Goal: Contribute content

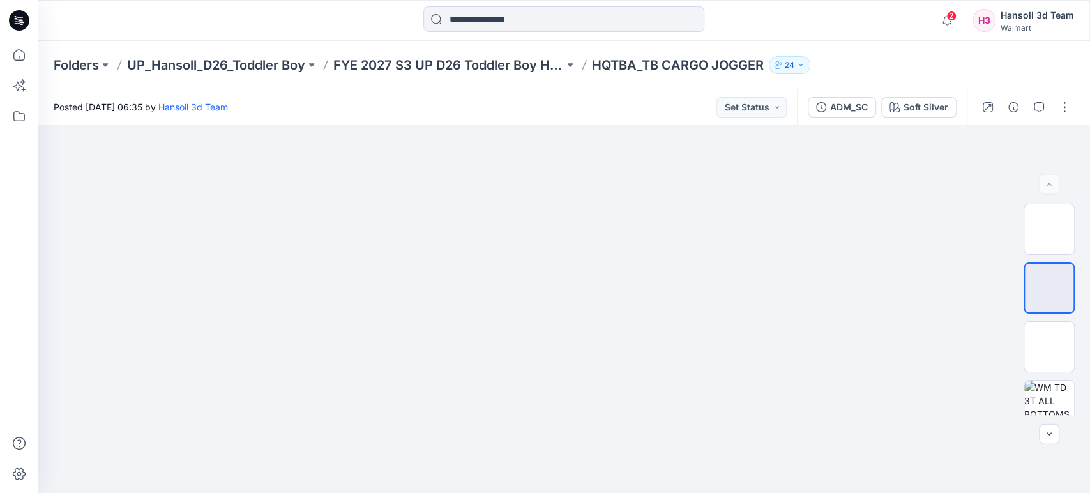
click at [671, 63] on p "HQTBA_TB CARGO JOGGER" at bounding box center [678, 65] width 172 height 18
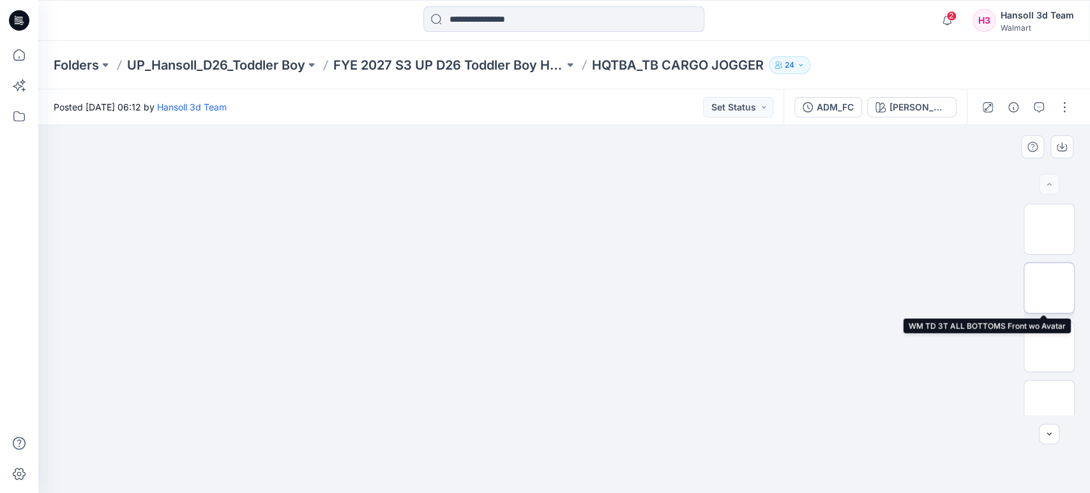
click at [1049, 288] on img at bounding box center [1049, 288] width 0 height 0
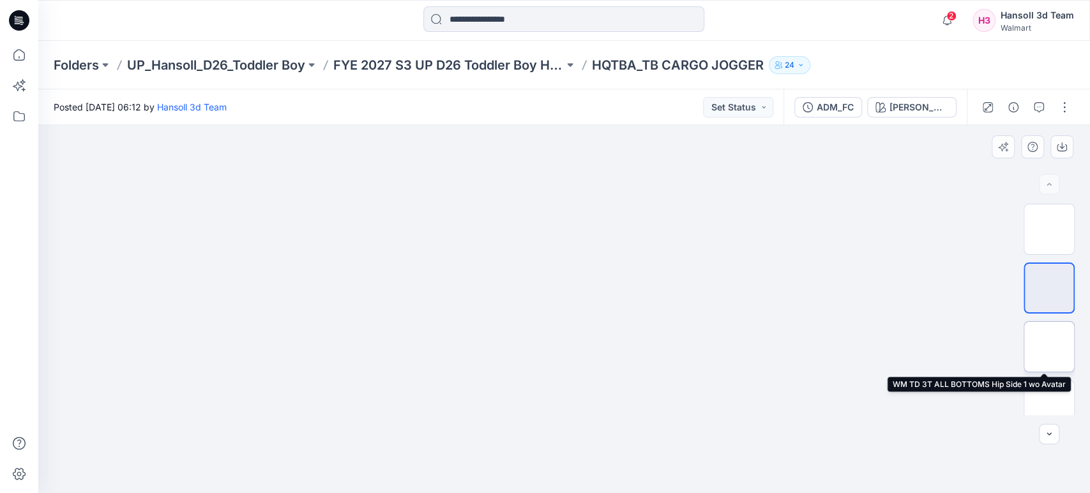
click at [1049, 347] on img at bounding box center [1049, 347] width 0 height 0
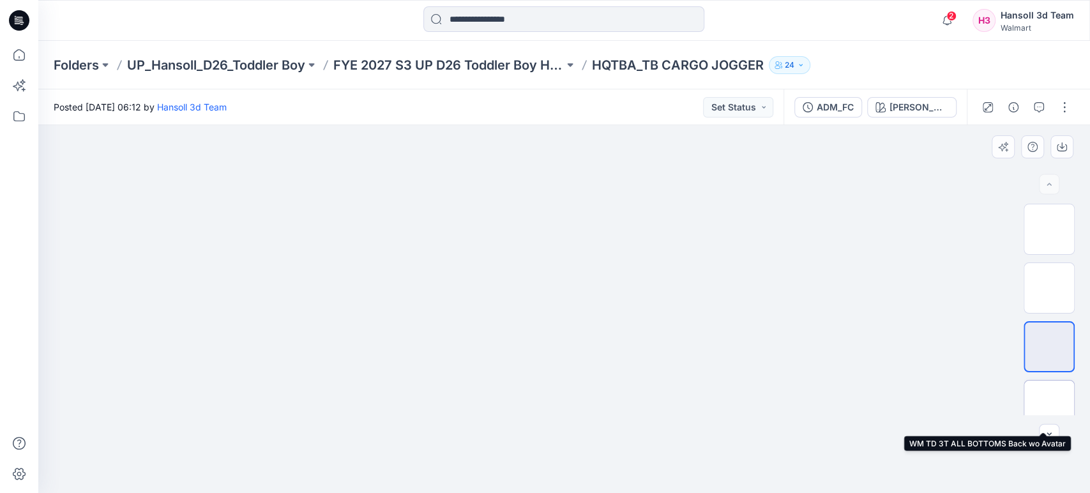
click at [1049, 406] on img at bounding box center [1049, 406] width 0 height 0
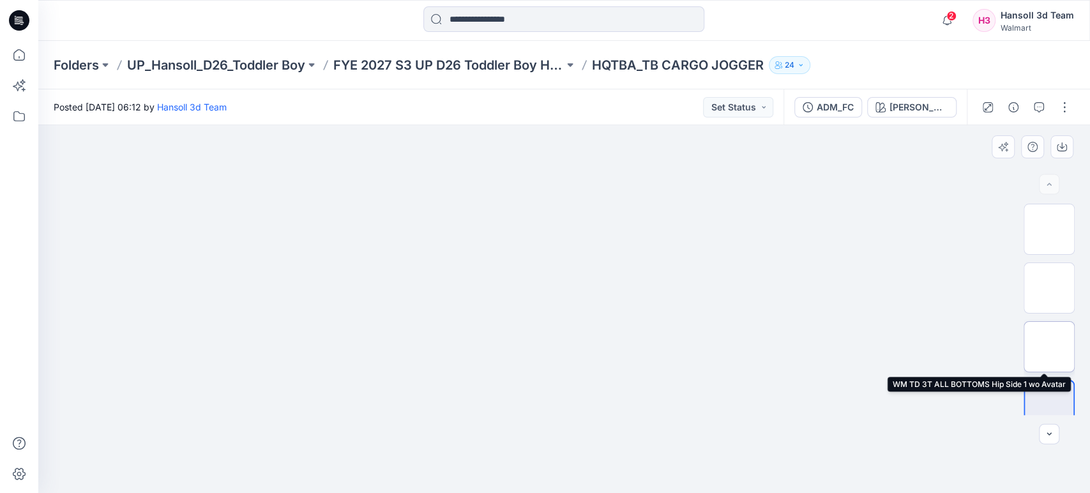
click at [1049, 347] on img at bounding box center [1049, 347] width 0 height 0
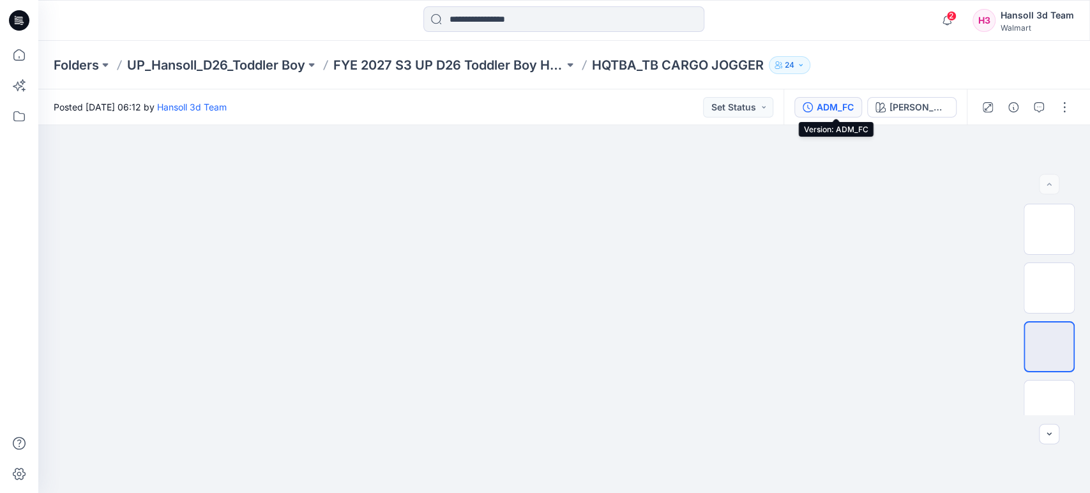
click at [844, 100] on div "ADM_FC" at bounding box center [835, 107] width 37 height 14
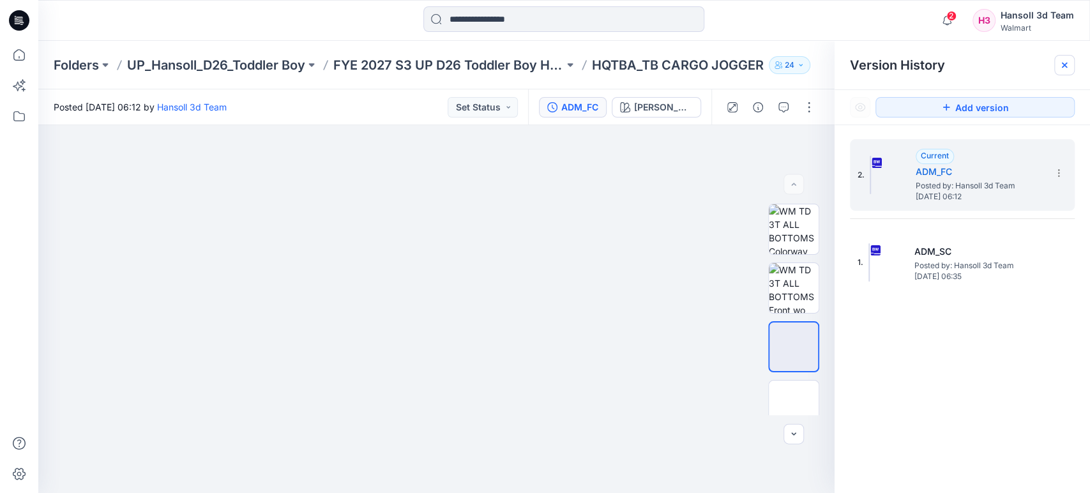
click at [1062, 70] on icon at bounding box center [1065, 65] width 10 height 10
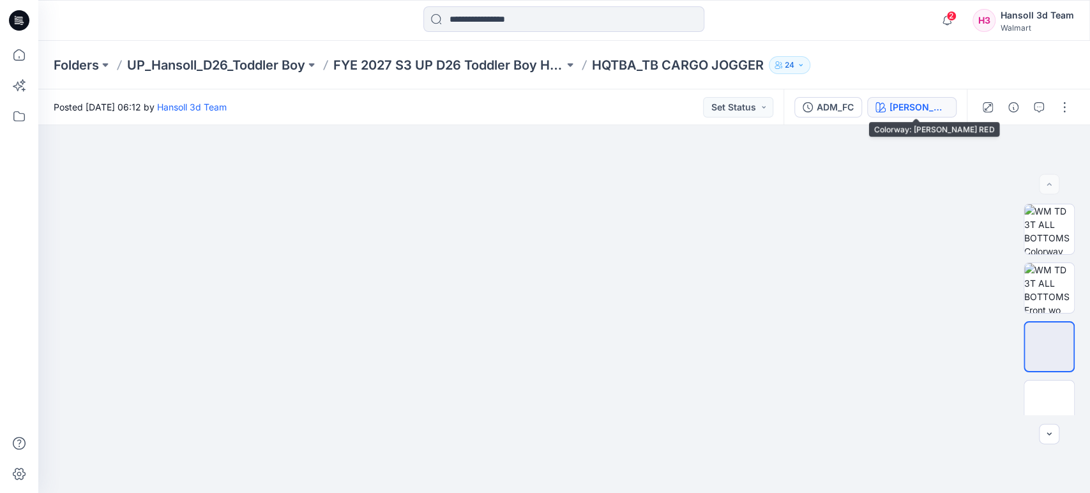
click at [939, 109] on div "[PERSON_NAME] RED" at bounding box center [919, 107] width 59 height 14
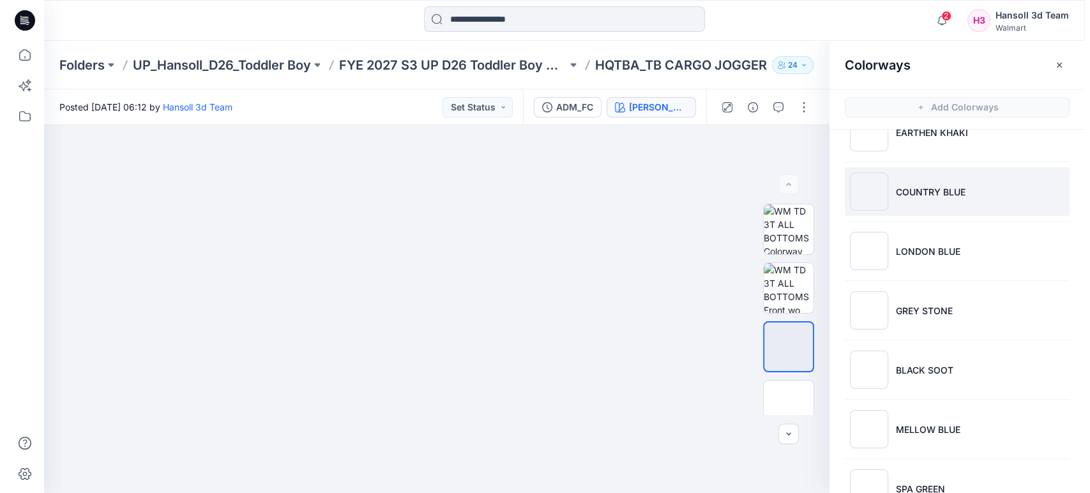
scroll to position [250, 0]
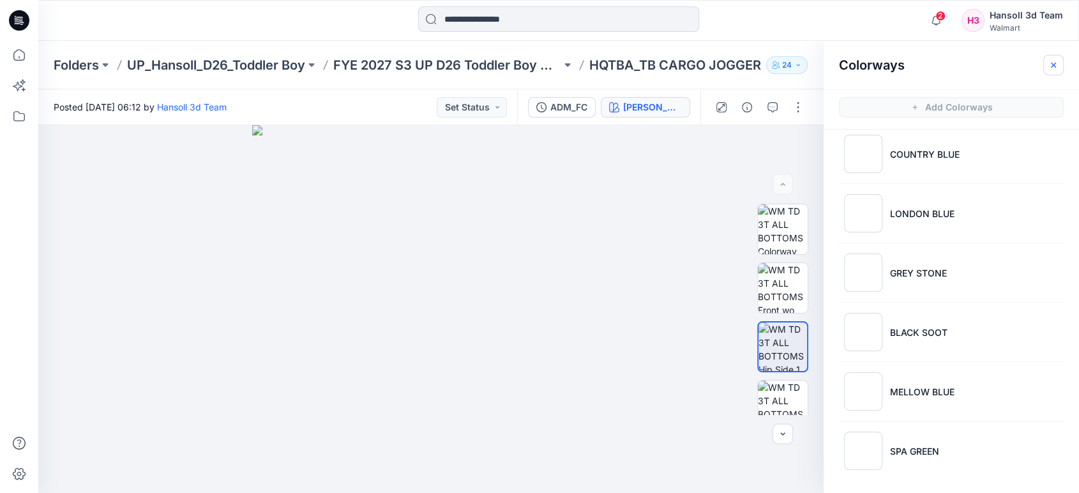
click at [1062, 70] on button "button" at bounding box center [1054, 65] width 20 height 20
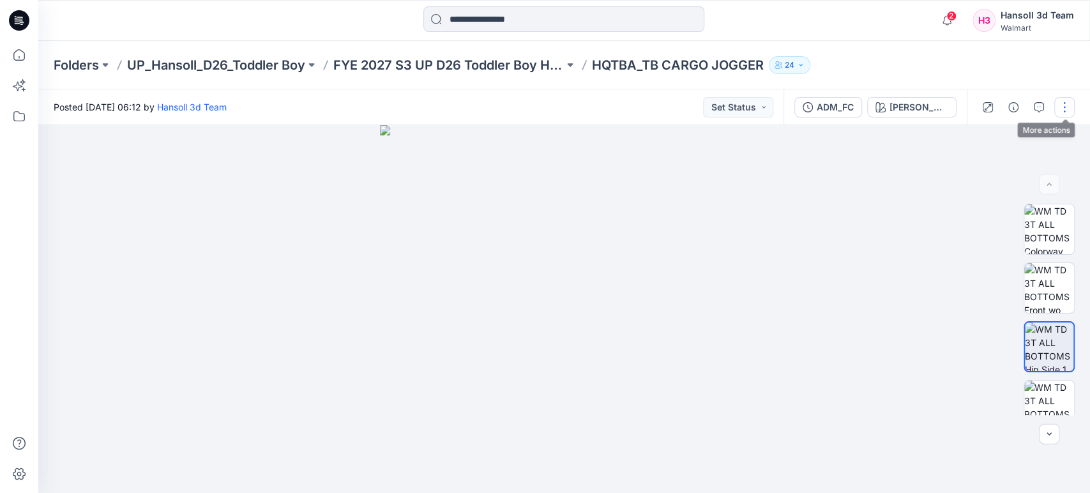
click at [1067, 113] on button "button" at bounding box center [1064, 107] width 20 height 20
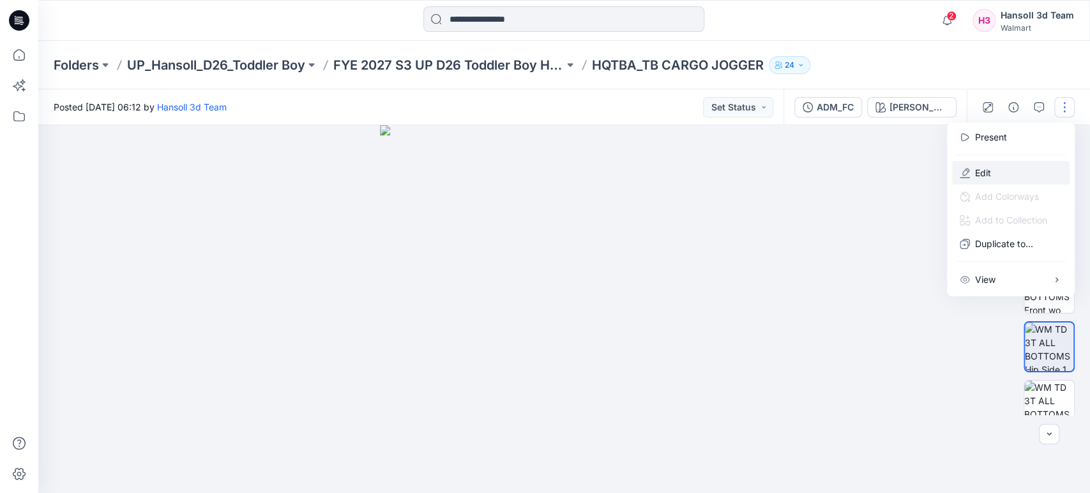
click at [1014, 165] on button "Edit" at bounding box center [1011, 173] width 118 height 24
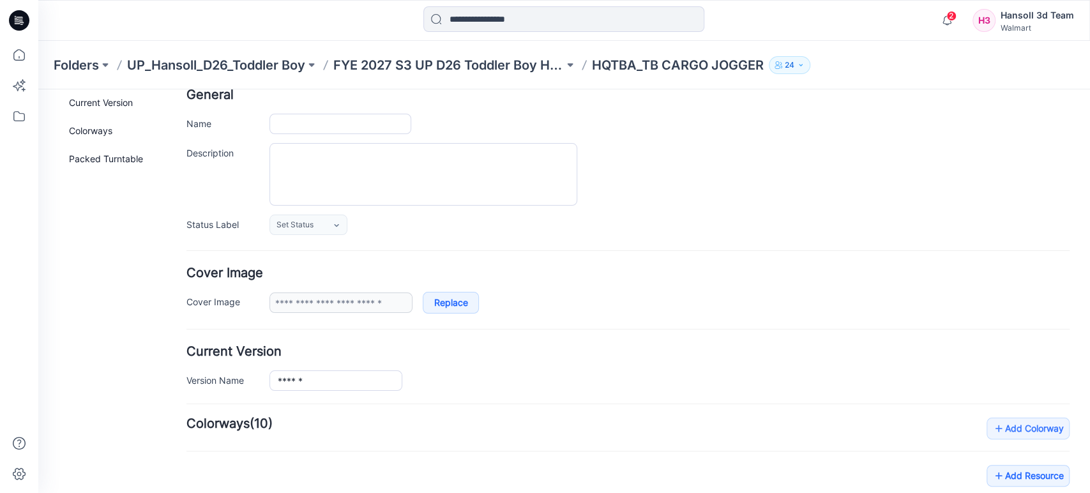
type input "**********"
type input "*********"
type input "**********"
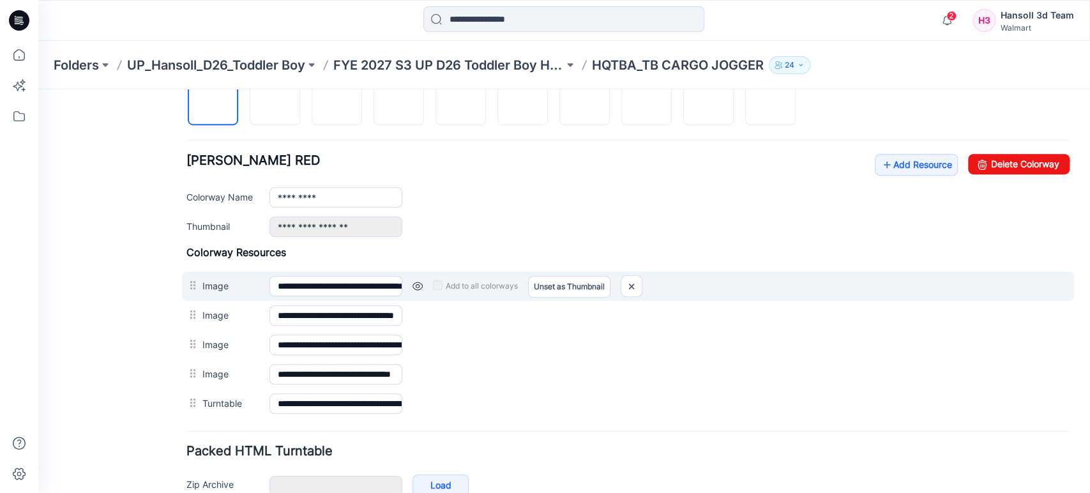
scroll to position [516, 0]
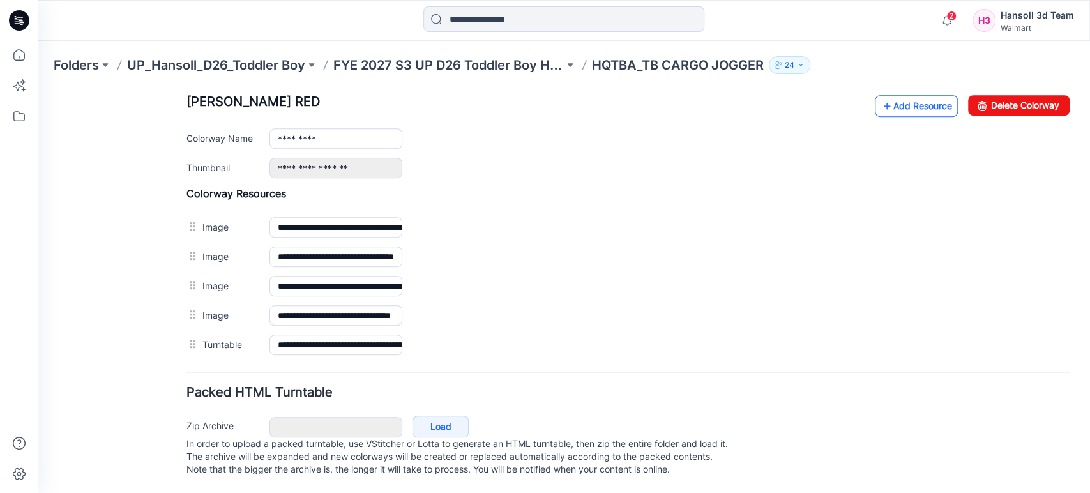
click at [888, 95] on link "Add Resource" at bounding box center [916, 106] width 83 height 22
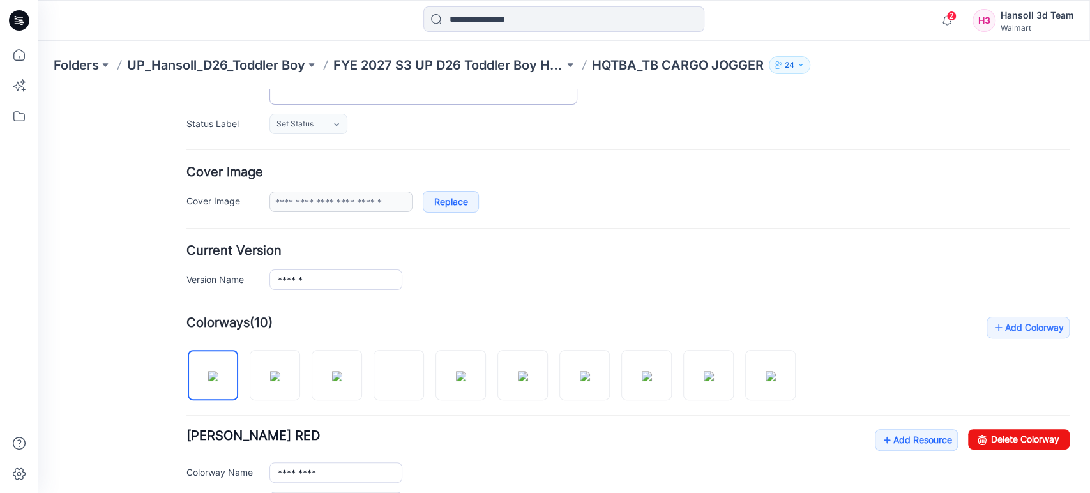
scroll to position [0, 0]
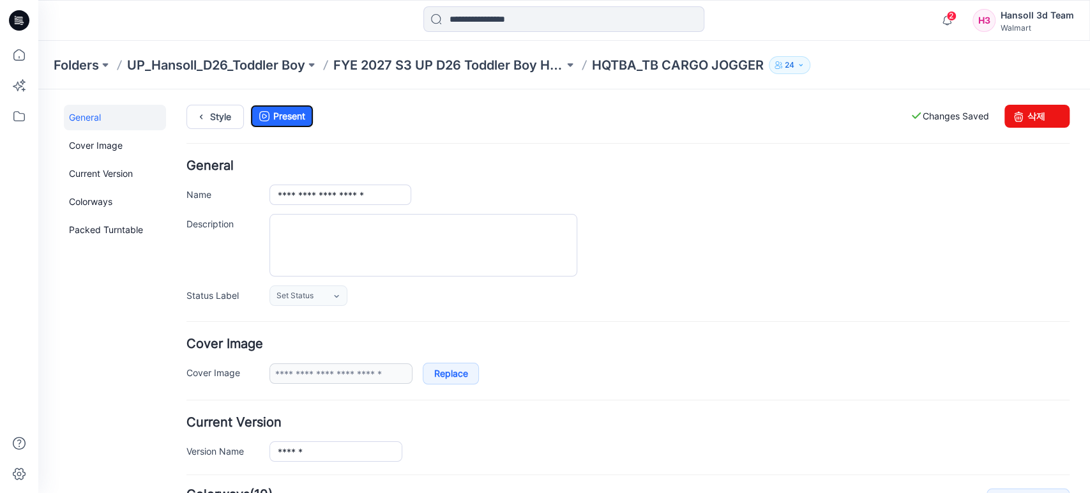
drag, startPoint x: 288, startPoint y: 116, endPoint x: 363, endPoint y: 151, distance: 82.8
click at [289, 116] on link "Present" at bounding box center [281, 116] width 63 height 23
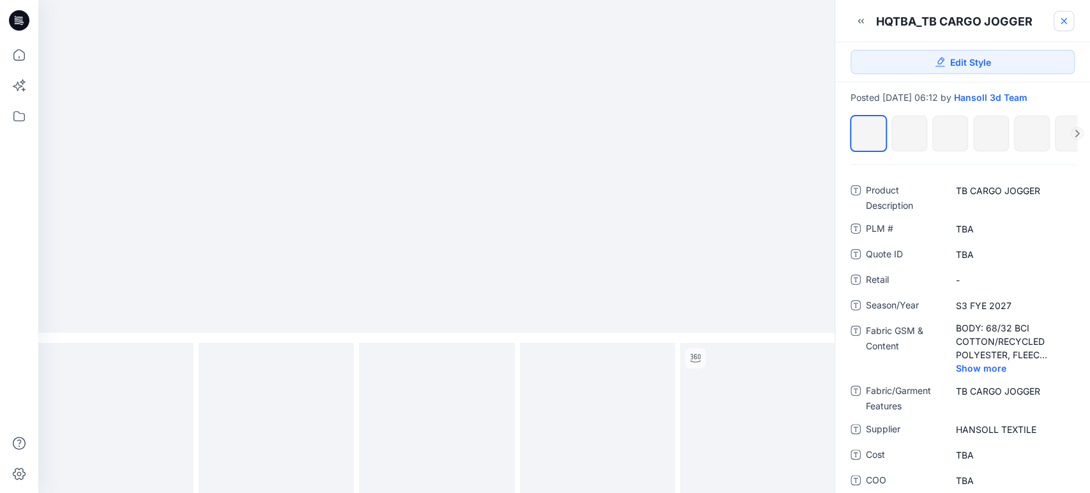
click at [1062, 22] on icon at bounding box center [1064, 21] width 10 height 10
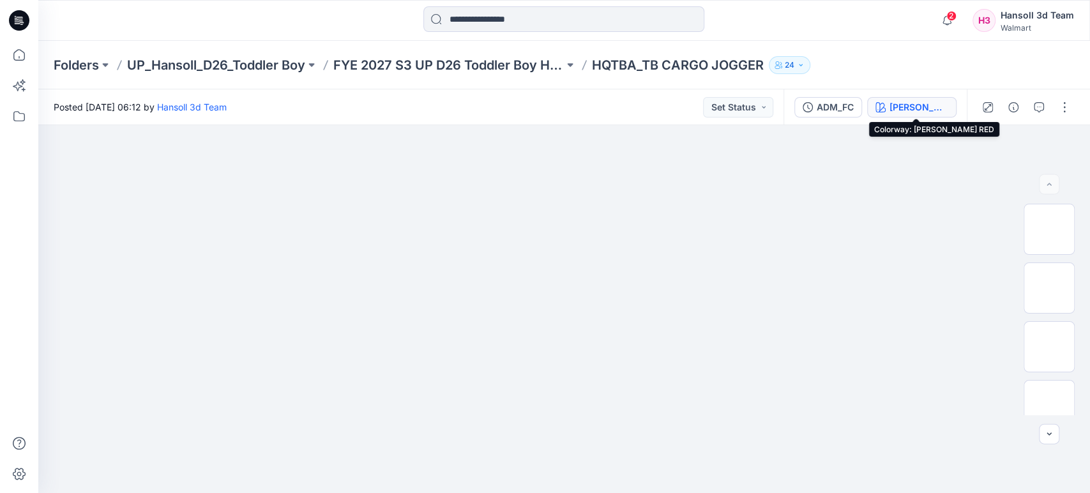
click at [902, 106] on div "RUDDY RED" at bounding box center [919, 107] width 59 height 14
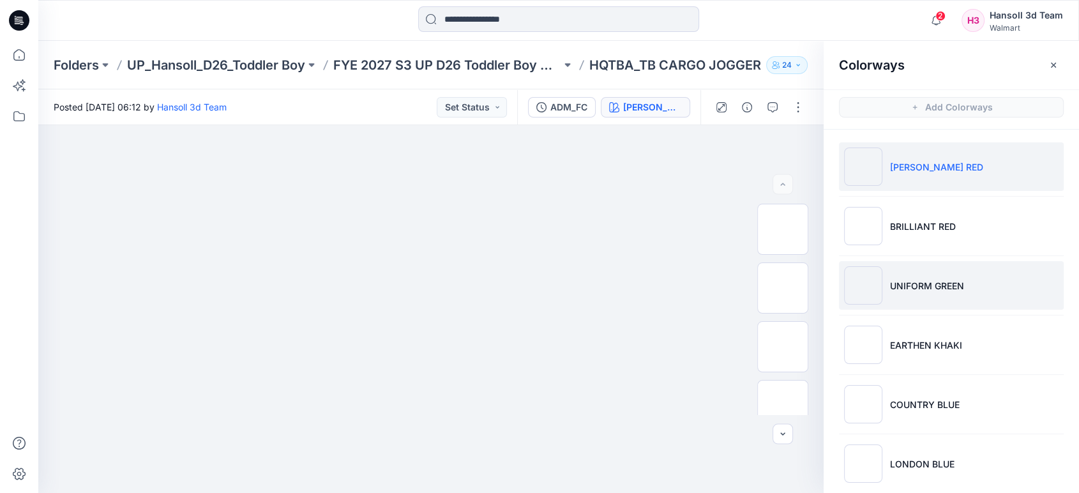
click at [978, 264] on li "UNIFORM GREEN" at bounding box center [951, 285] width 225 height 49
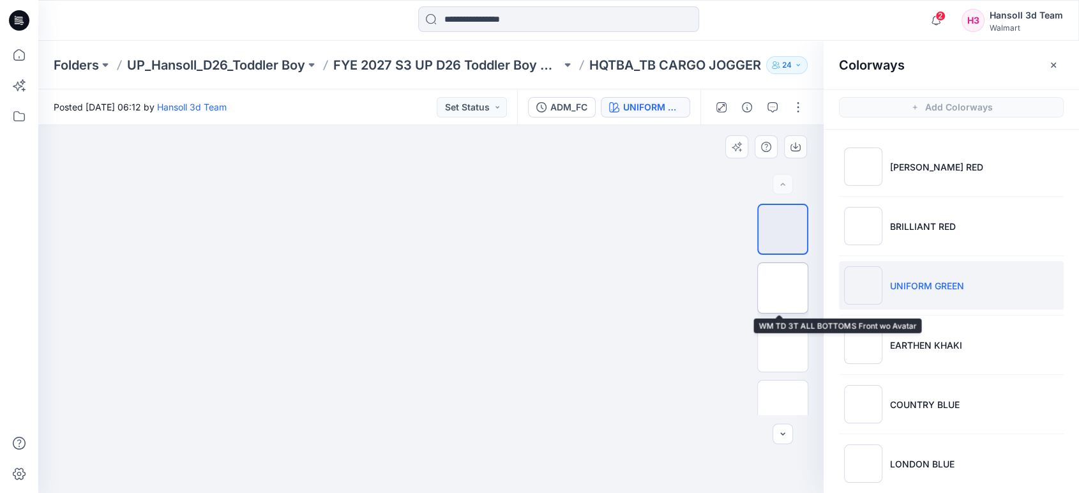
drag, startPoint x: 788, startPoint y: 296, endPoint x: 778, endPoint y: 293, distance: 10.7
click at [783, 288] on img at bounding box center [783, 288] width 0 height 0
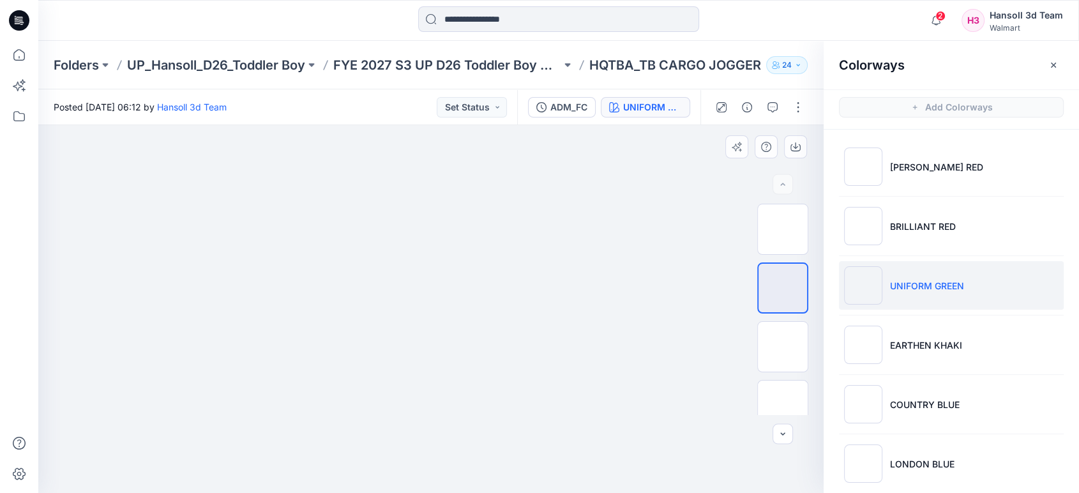
click at [464, 125] on img at bounding box center [431, 125] width 368 height 0
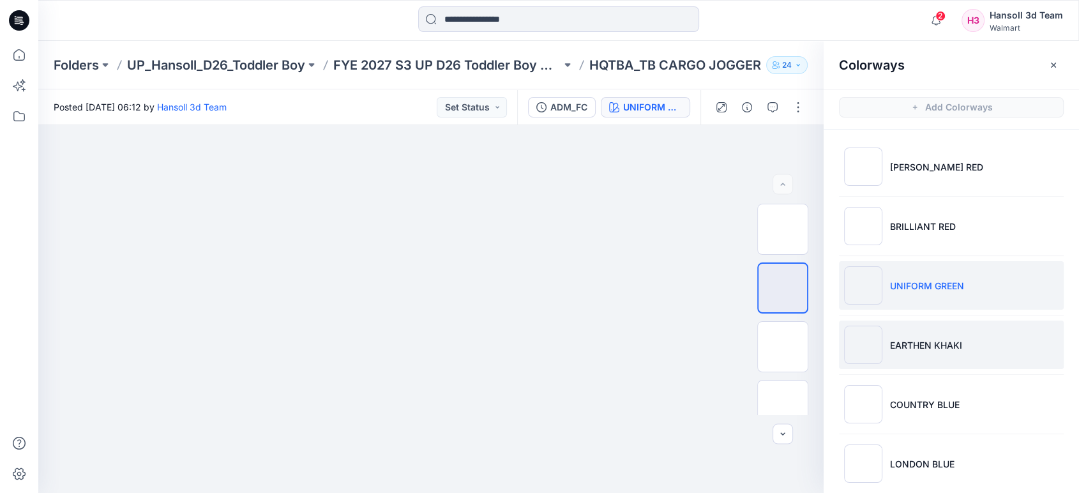
click at [920, 344] on p "EARTHEN KHAKI" at bounding box center [926, 345] width 72 height 13
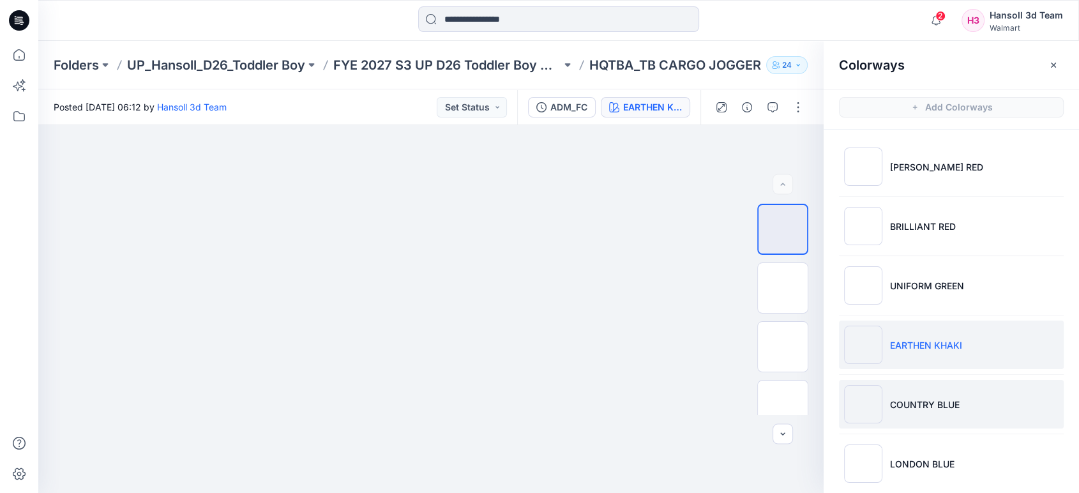
click at [933, 398] on p "COUNTRY BLUE" at bounding box center [925, 404] width 70 height 13
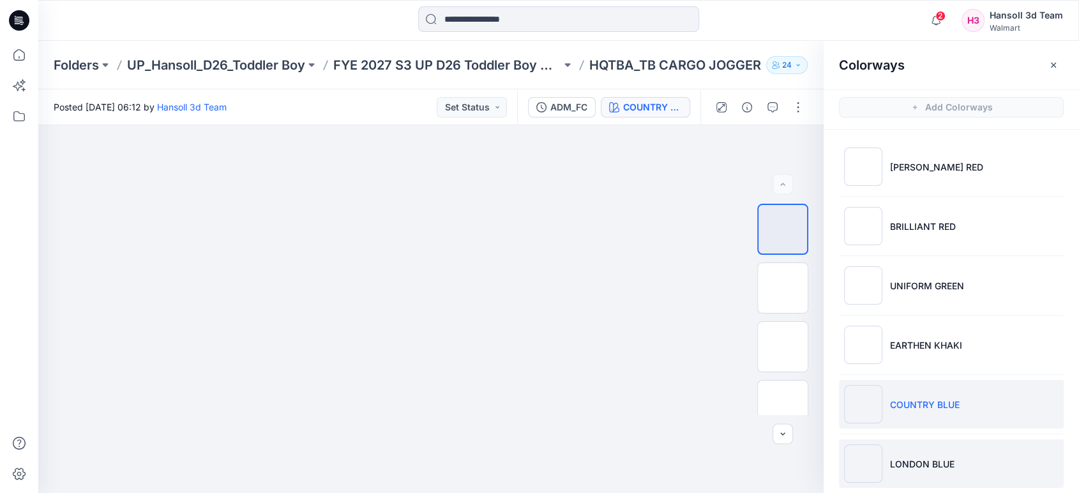
click at [924, 450] on li "LONDON BLUE" at bounding box center [951, 463] width 225 height 49
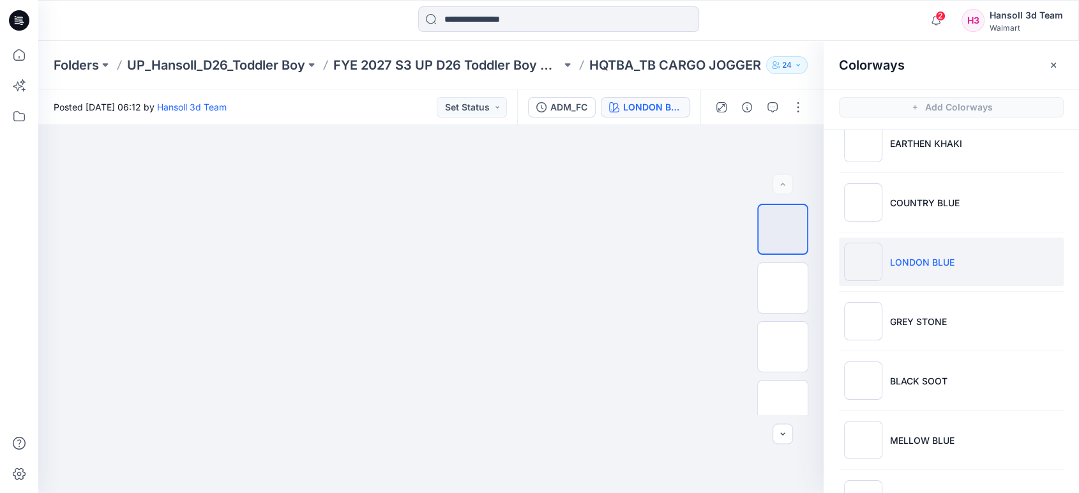
scroll to position [250, 0]
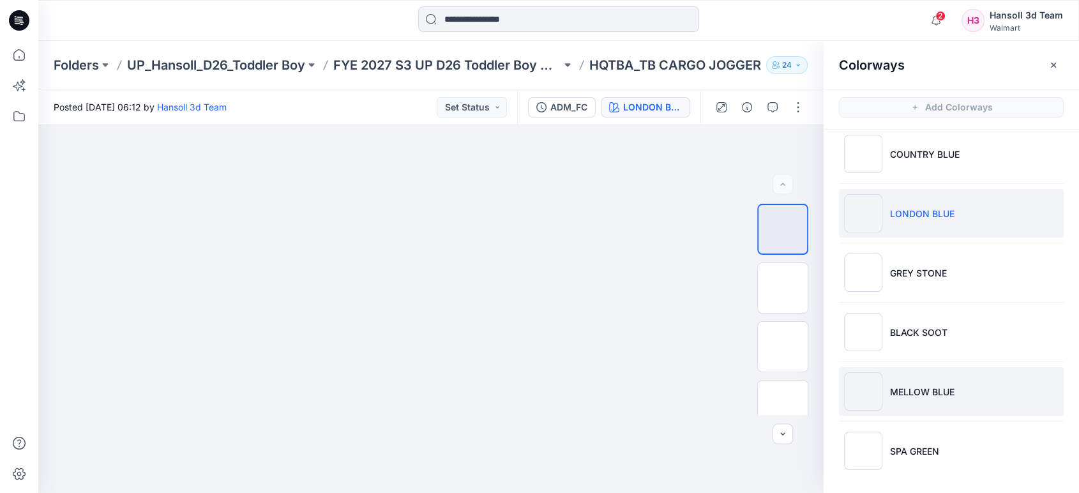
click at [961, 389] on li "MELLOW BLUE" at bounding box center [951, 391] width 225 height 49
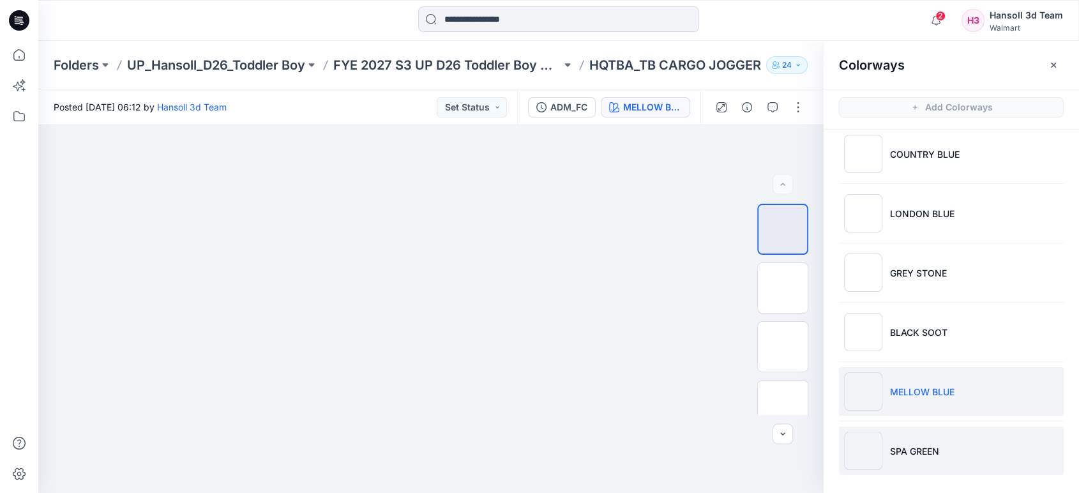
click at [951, 443] on li "SPA GREEN" at bounding box center [951, 451] width 225 height 49
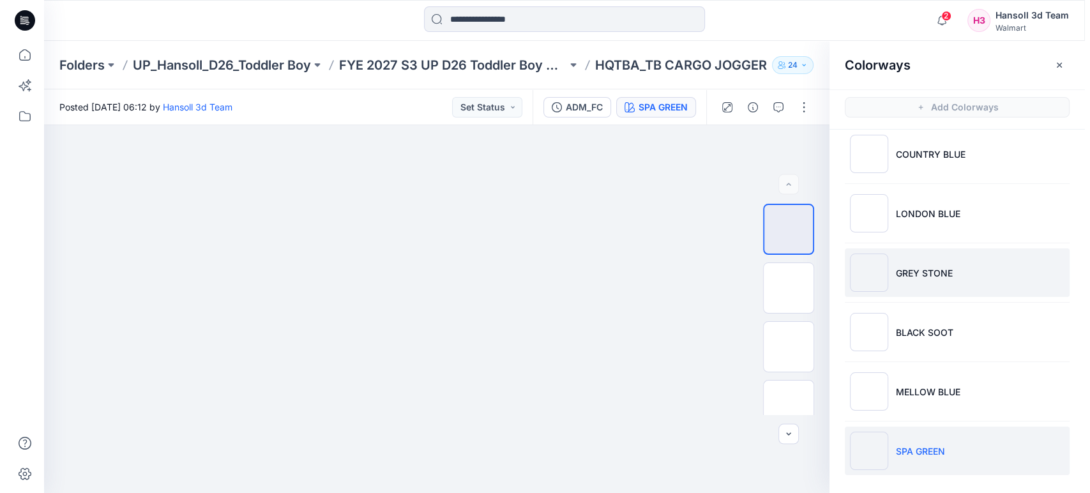
scroll to position [0, 0]
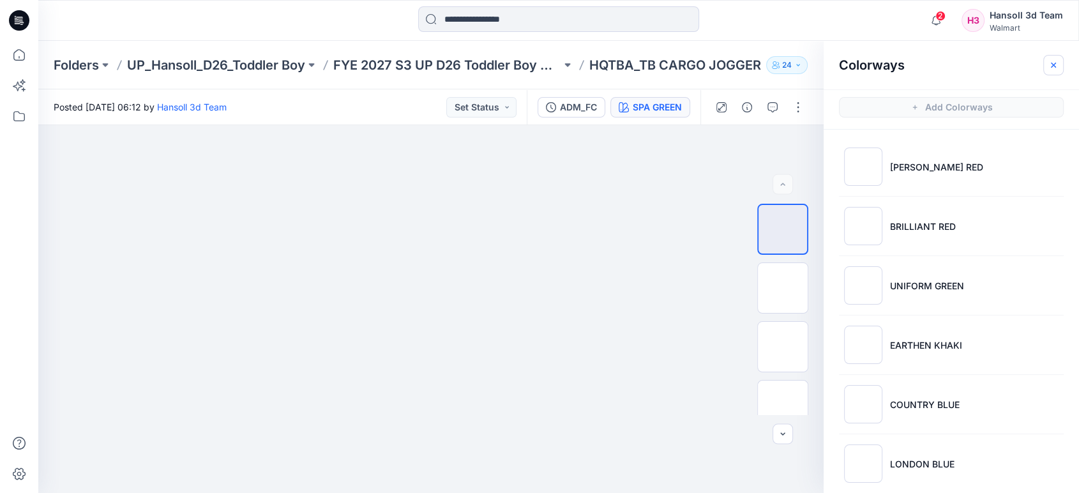
click at [1047, 65] on button "button" at bounding box center [1054, 65] width 20 height 20
